Goal: Task Accomplishment & Management: Complete application form

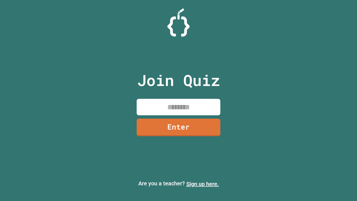
click at [203, 184] on link "Sign up here." at bounding box center [203, 184] width 33 height 7
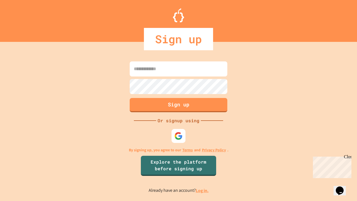
click at [203, 190] on link "Log in." at bounding box center [202, 191] width 13 height 6
